Goal: Find specific page/section: Find specific page/section

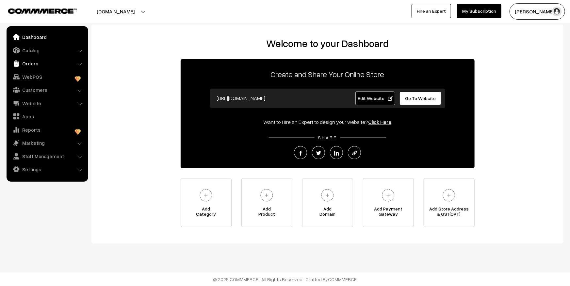
click at [39, 63] on link "Orders" at bounding box center [47, 64] width 78 height 12
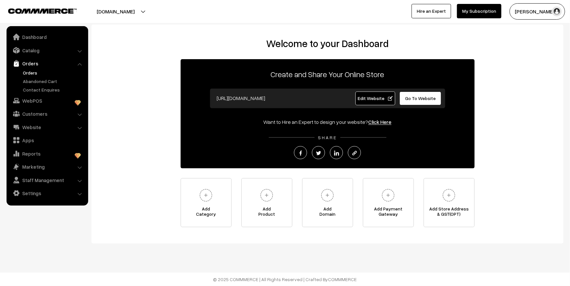
click at [32, 75] on link "Orders" at bounding box center [53, 72] width 65 height 7
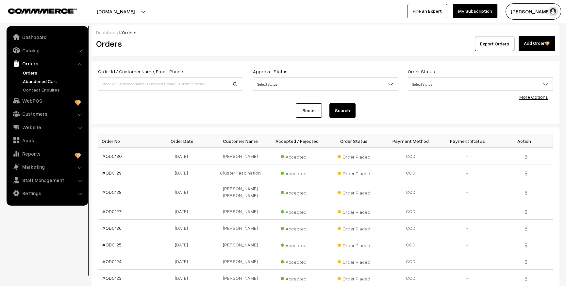
click at [44, 82] on link "Abandoned Cart" at bounding box center [53, 81] width 65 height 7
